Goal: Task Accomplishment & Management: Manage account settings

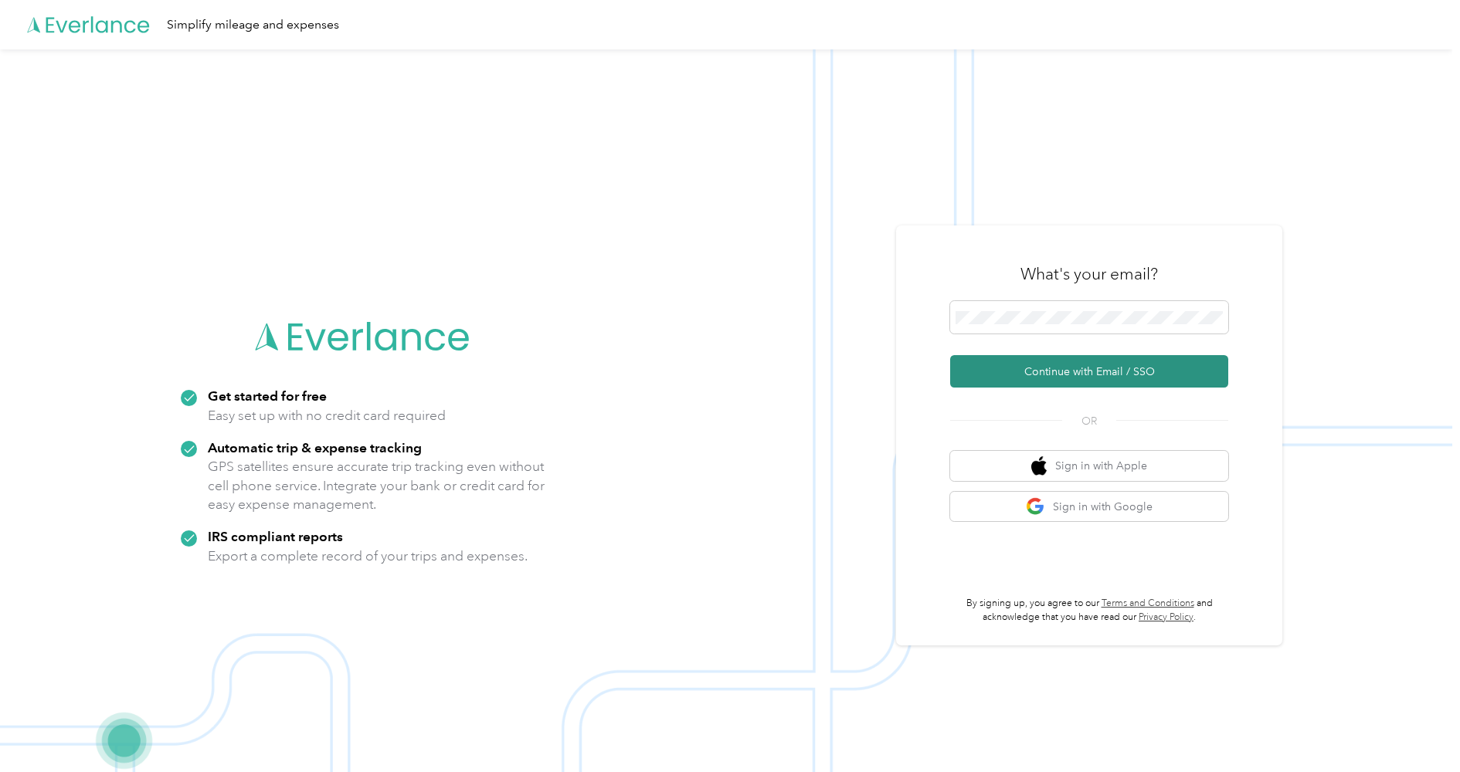
click at [1041, 373] on button "Continue with Email / SSO" at bounding box center [1089, 371] width 278 height 32
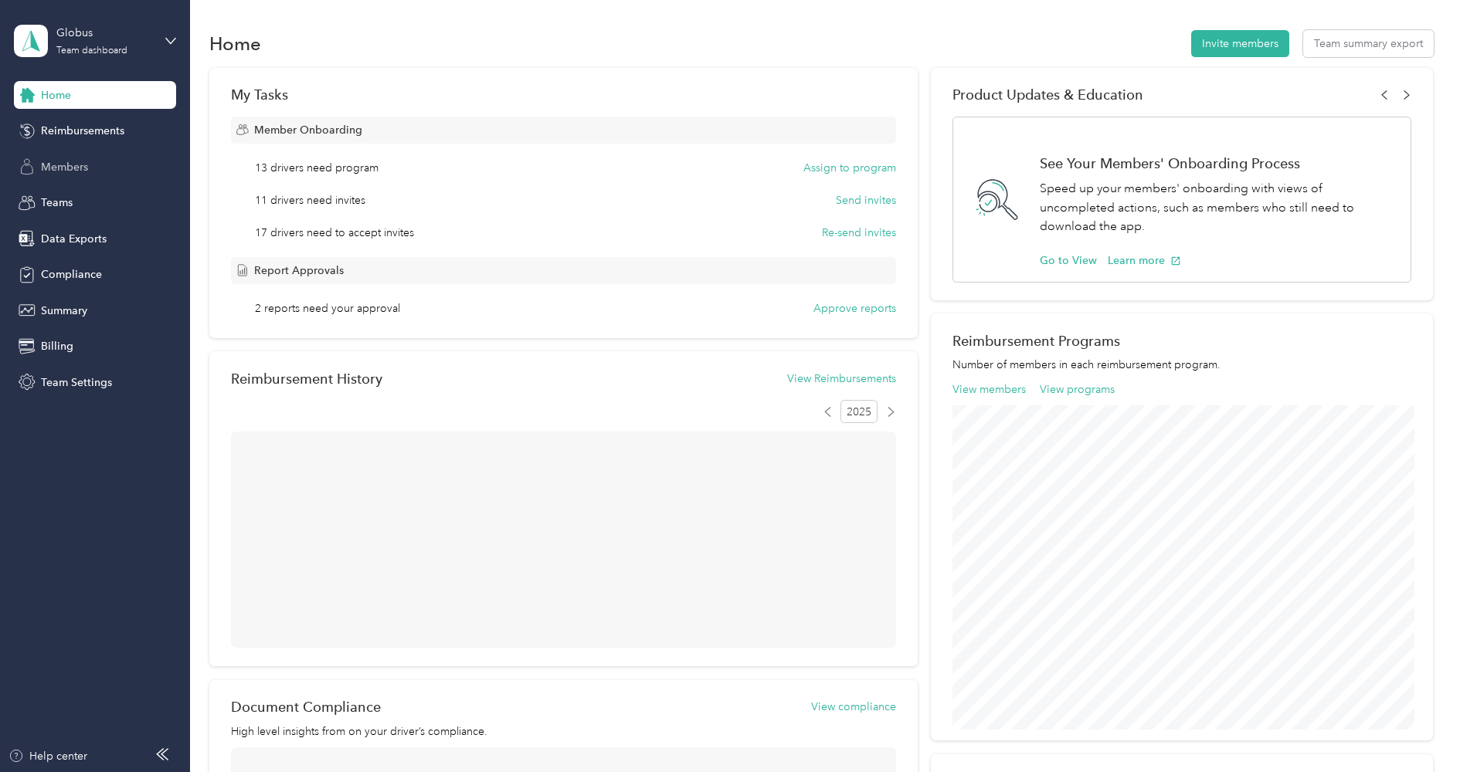
click at [102, 165] on div "Members" at bounding box center [95, 167] width 162 height 28
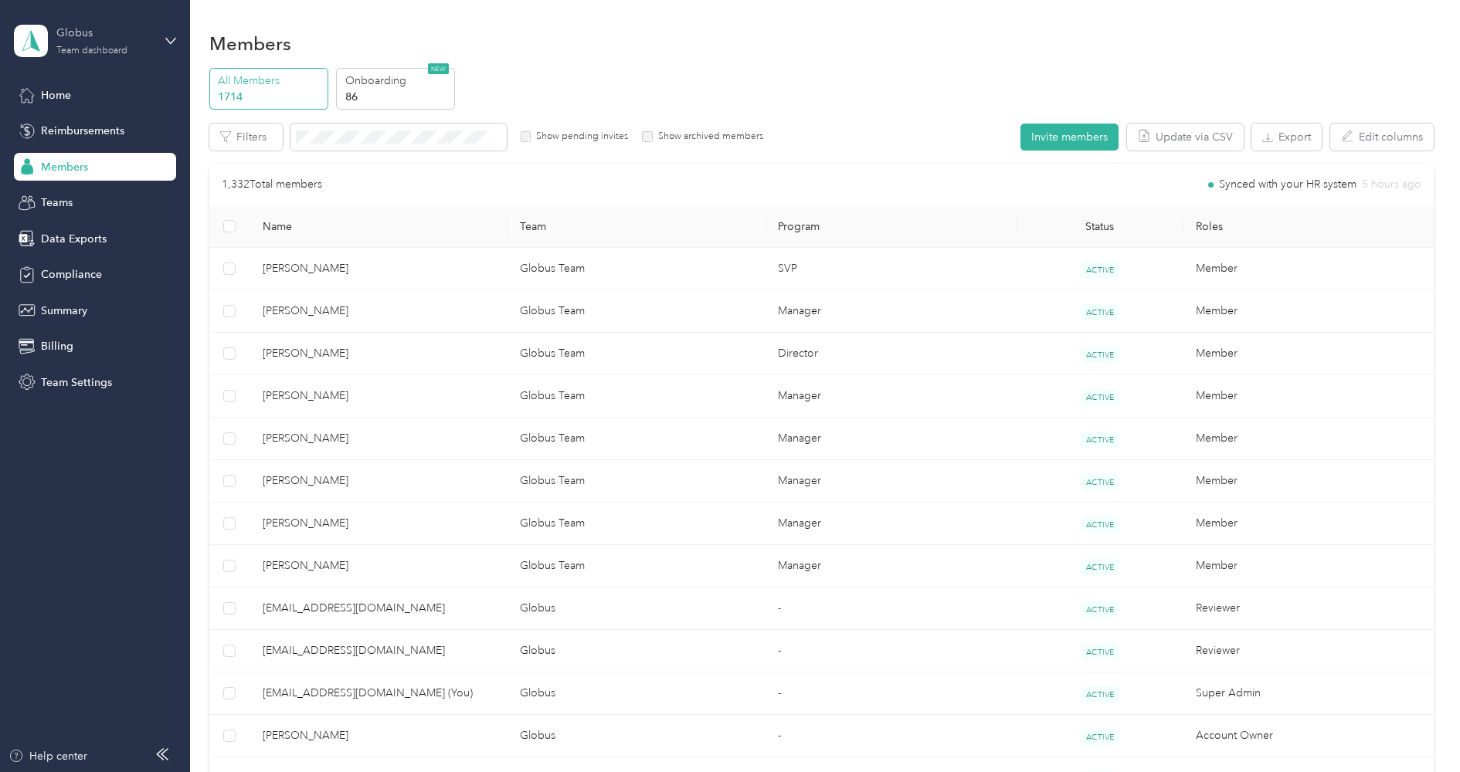
click at [107, 39] on div "Globus" at bounding box center [104, 33] width 97 height 16
click at [83, 193] on div "Log out" at bounding box center [57, 195] width 59 height 16
